Goal: Information Seeking & Learning: Learn about a topic

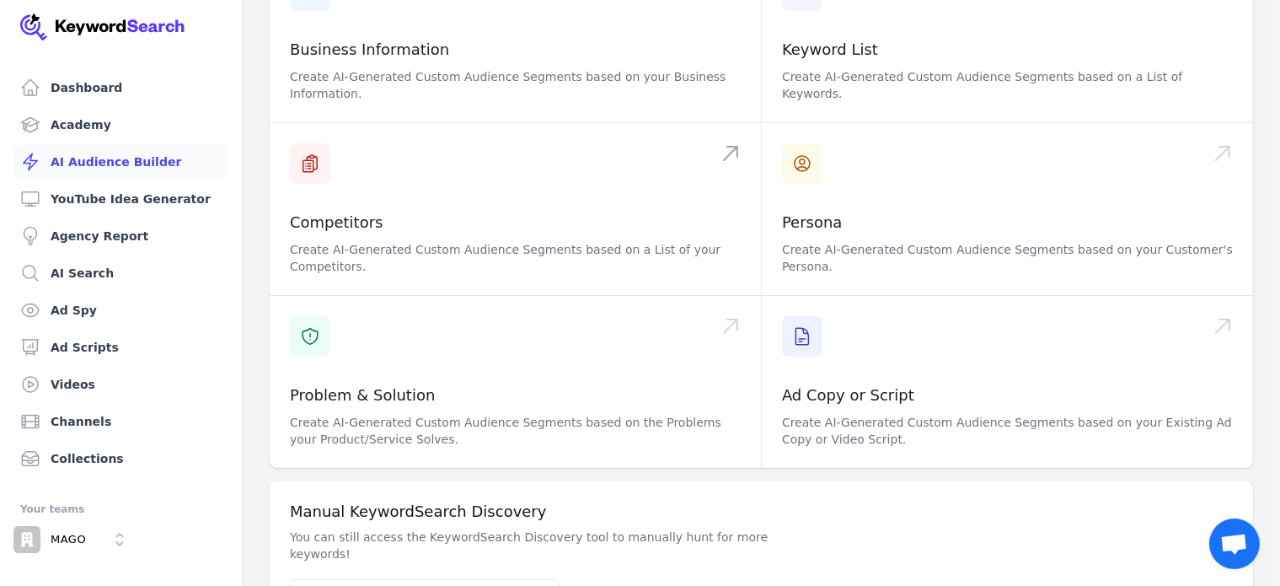
scroll to position [266, 0]
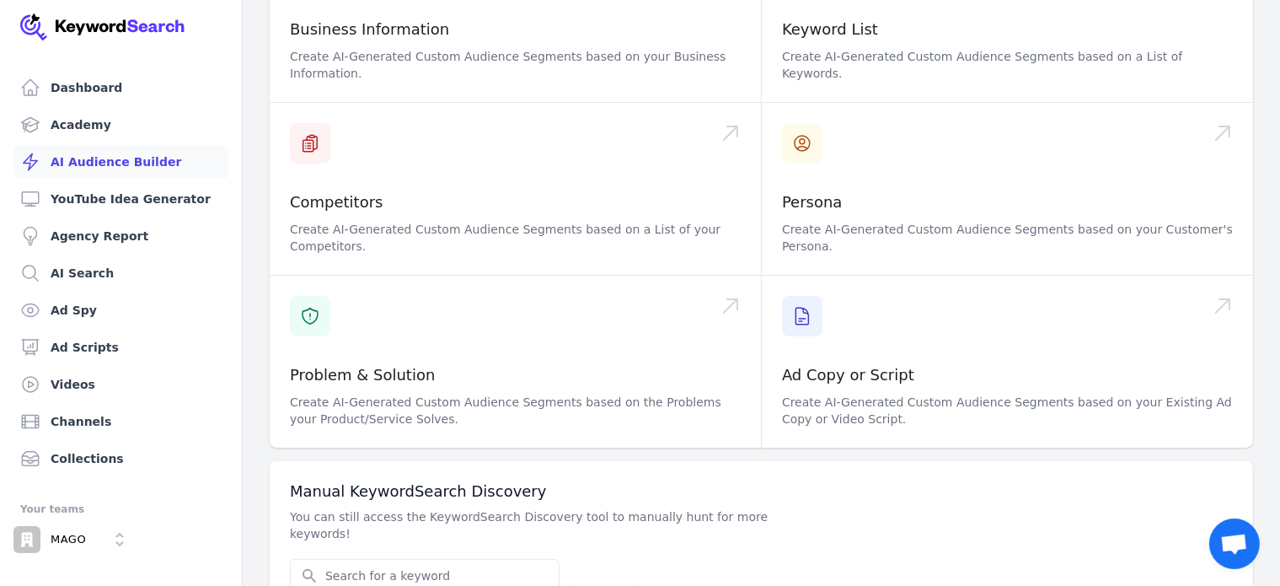
click at [496, 522] on div "Manual KeywordSearch Discovery You can still access the KeywordSearch Discovery…" at bounding box center [762, 537] width 984 height 152
click at [486, 560] on input "Search for YouTube Keywords" at bounding box center [425, 576] width 268 height 32
type input "B"
type input "beauty collagen doppelherz"
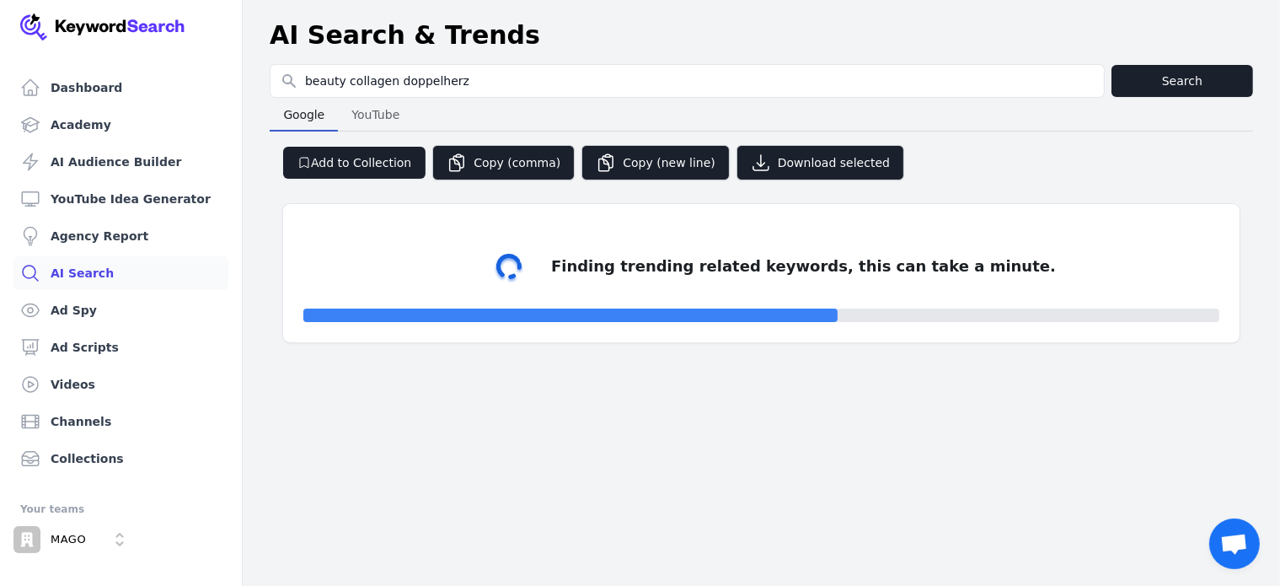
select select "50"
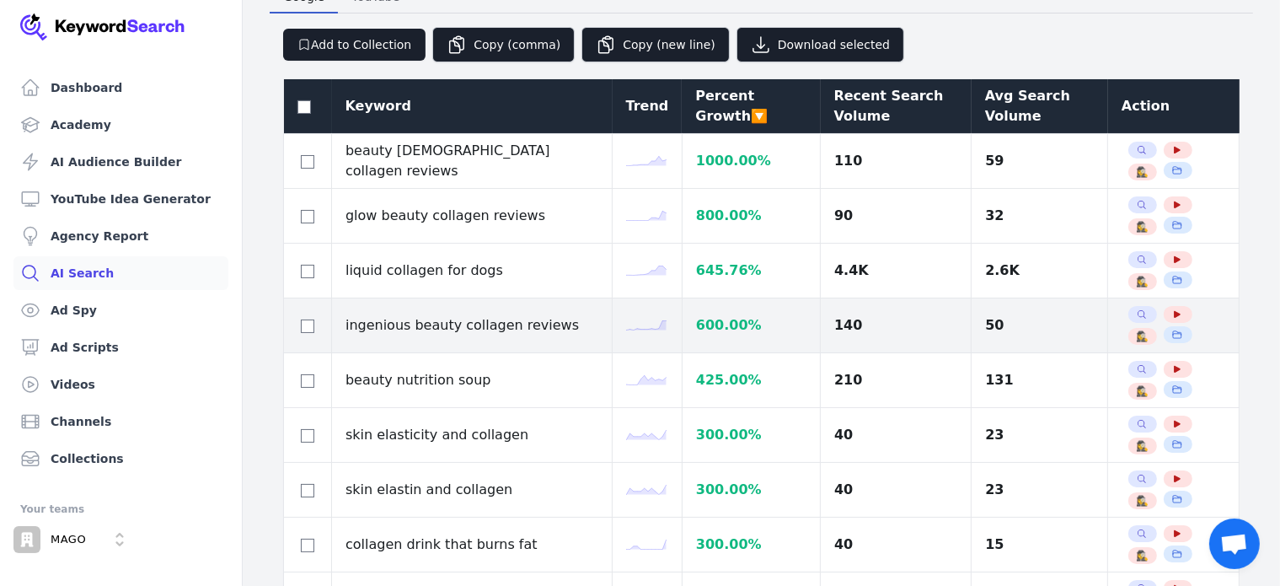
scroll to position [101, 0]
